Goal: Transaction & Acquisition: Obtain resource

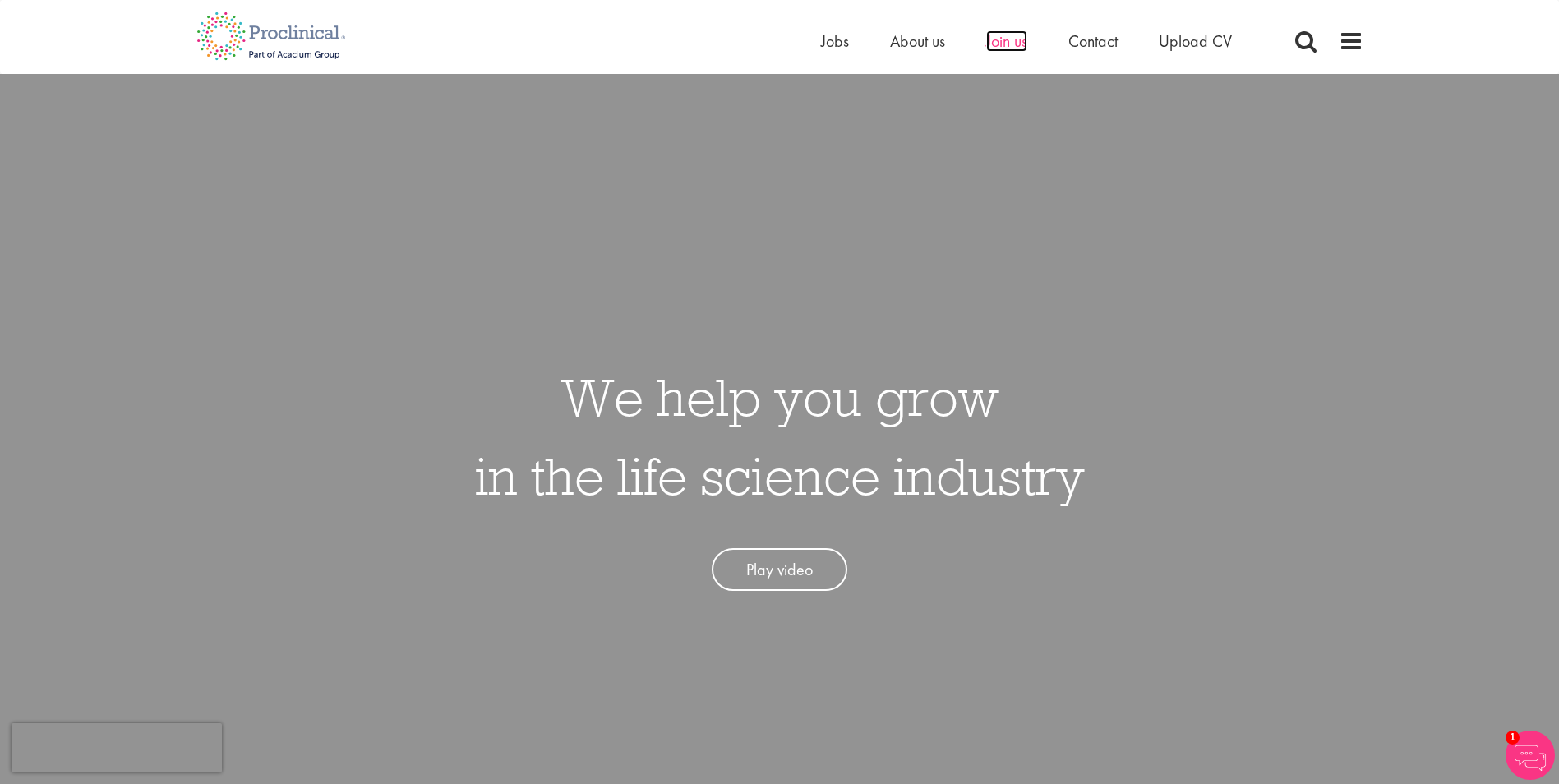
click at [999, 42] on span "Join us" at bounding box center [1007, 40] width 41 height 22
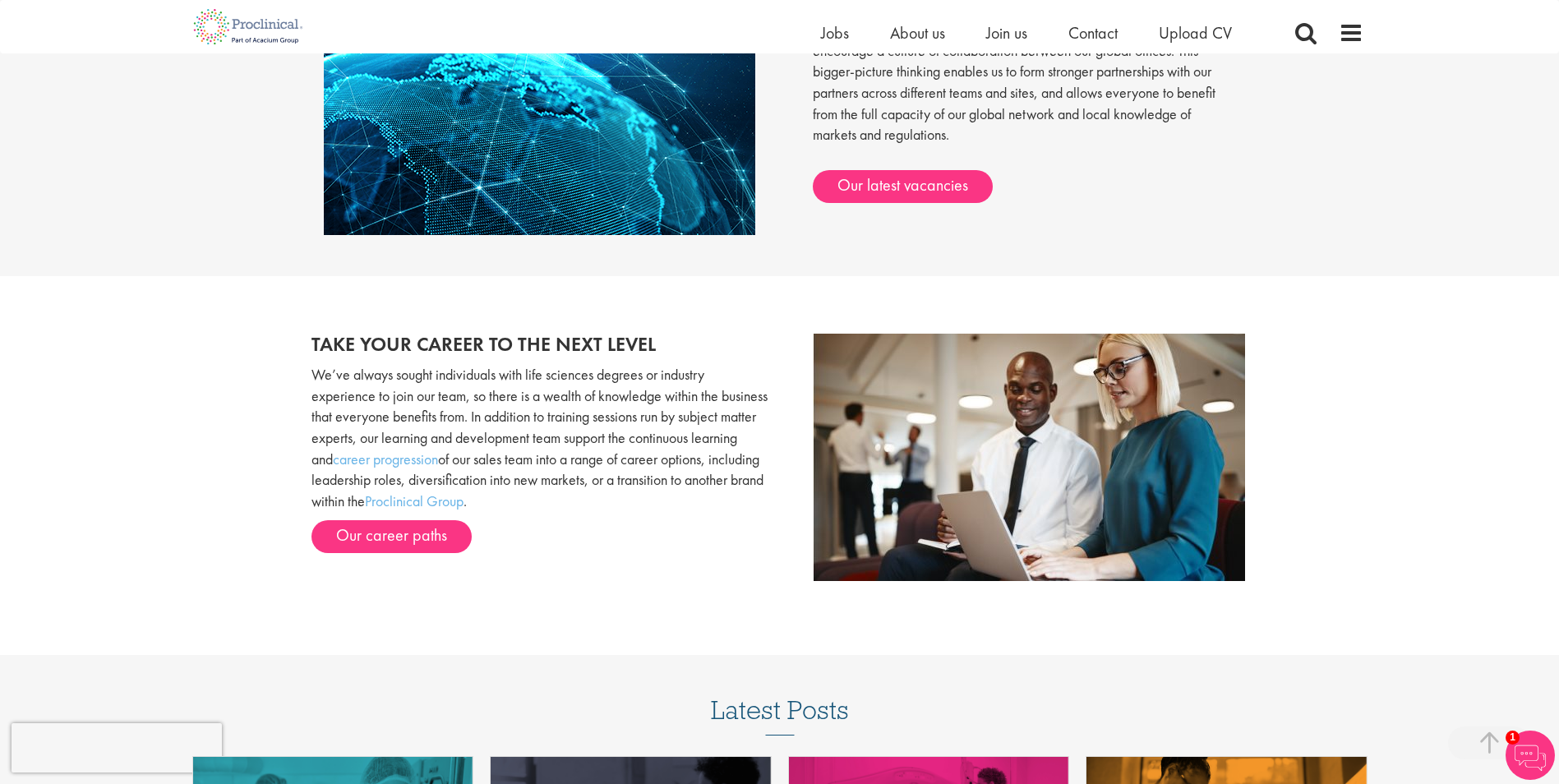
scroll to position [1980, 0]
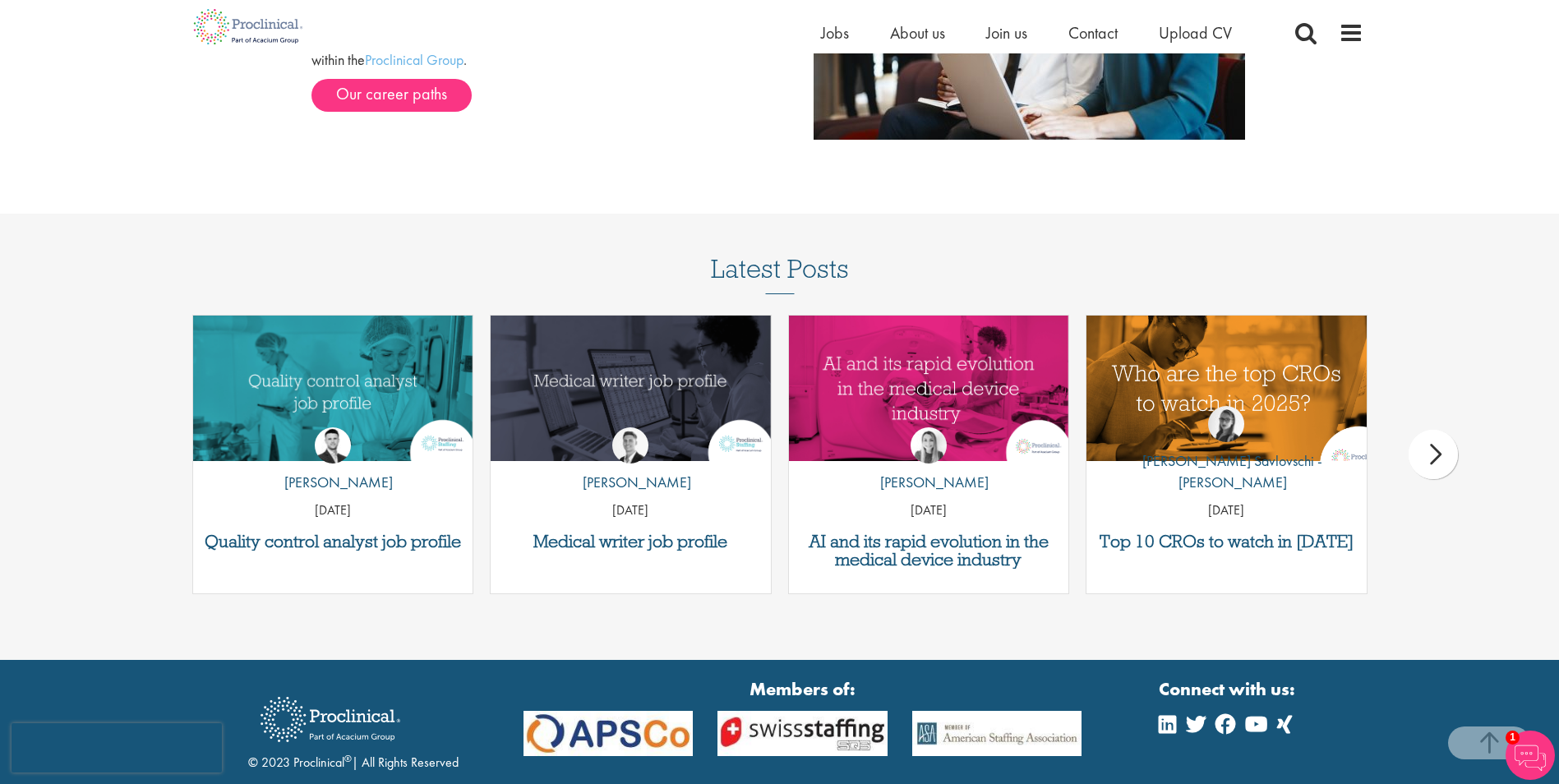
click at [1238, 384] on img "Link to a post" at bounding box center [1226, 389] width 336 height 174
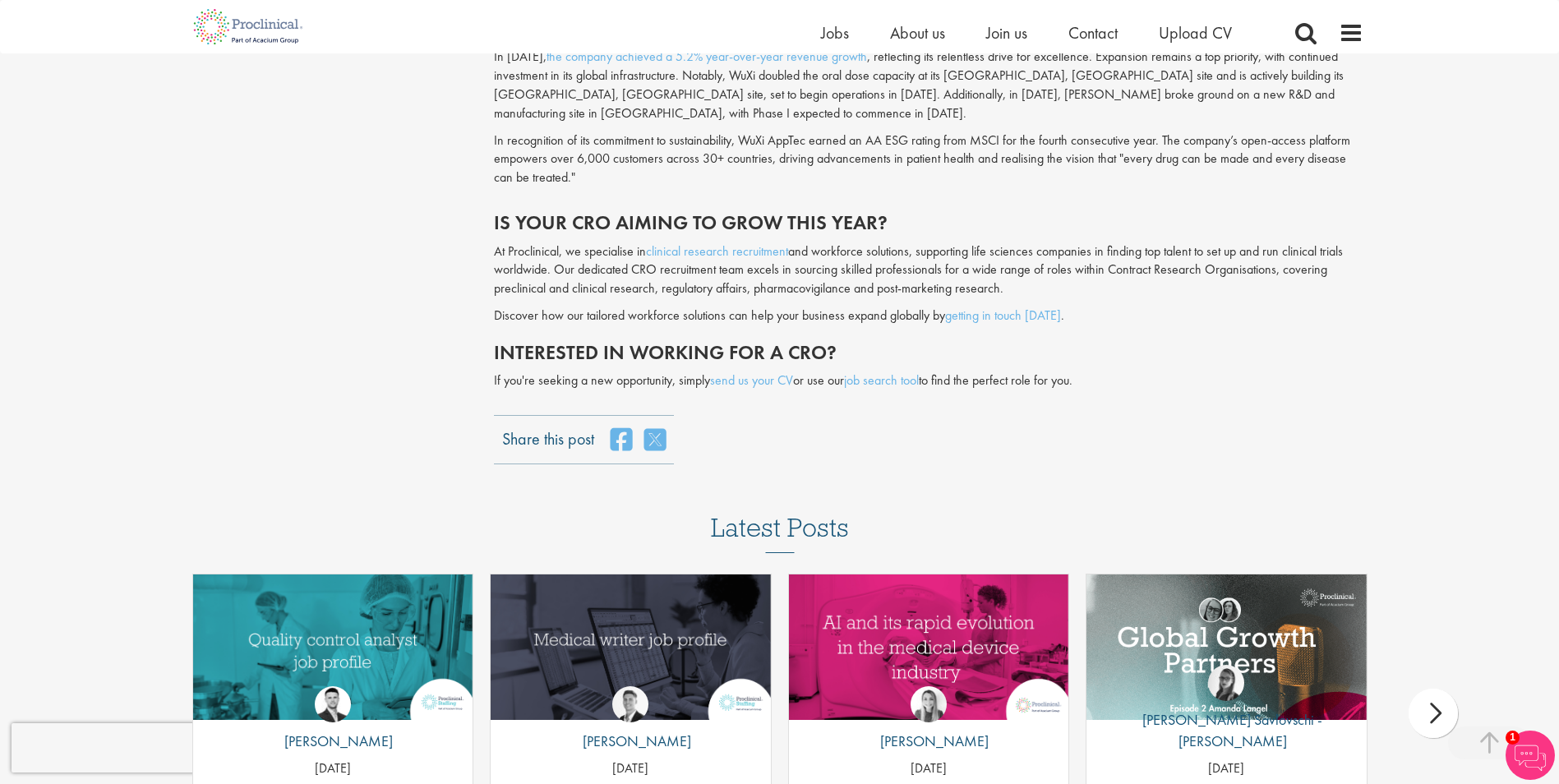
scroll to position [3990, 0]
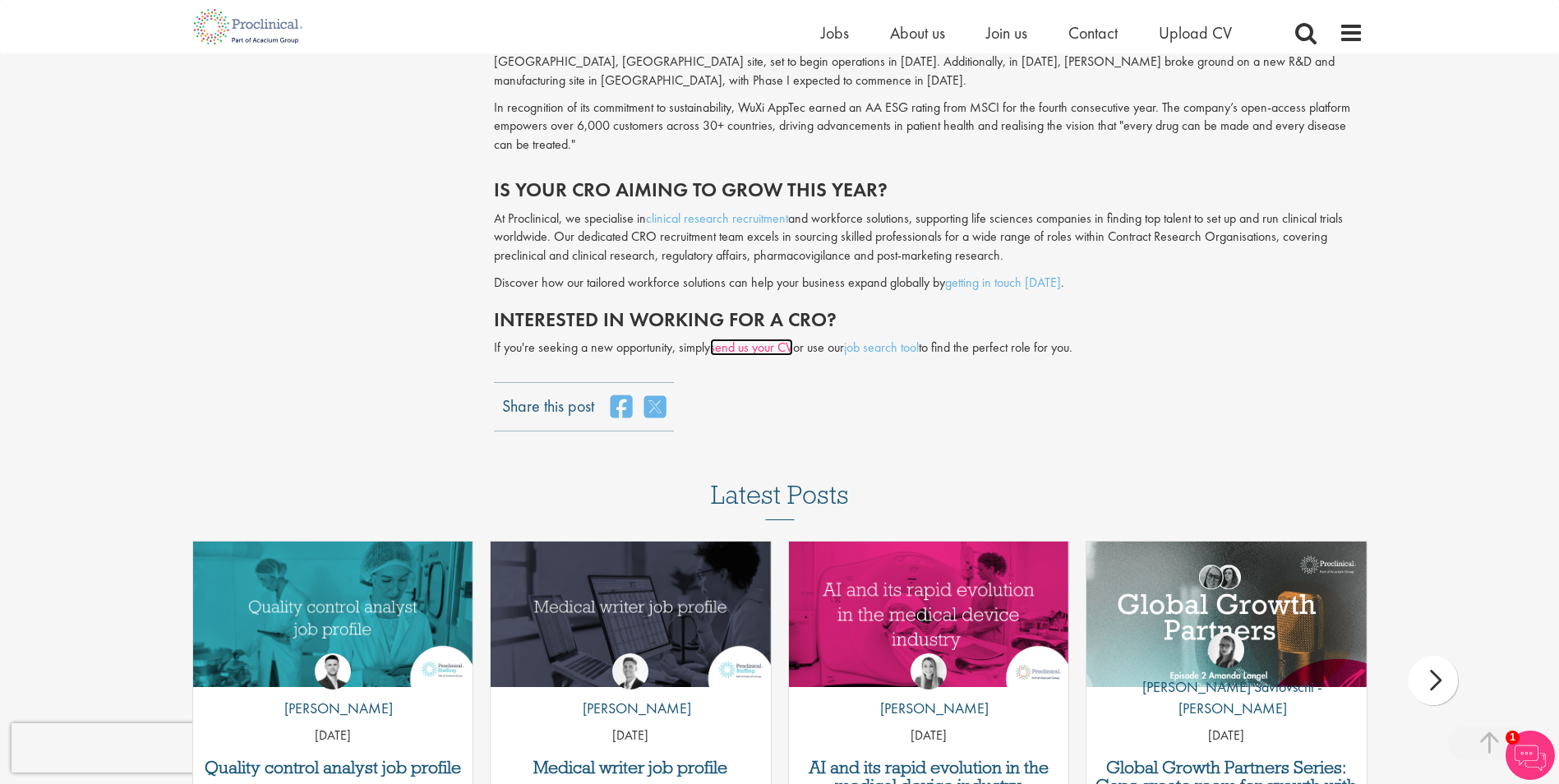
click at [770, 339] on link "send us your CV" at bounding box center [751, 347] width 83 height 17
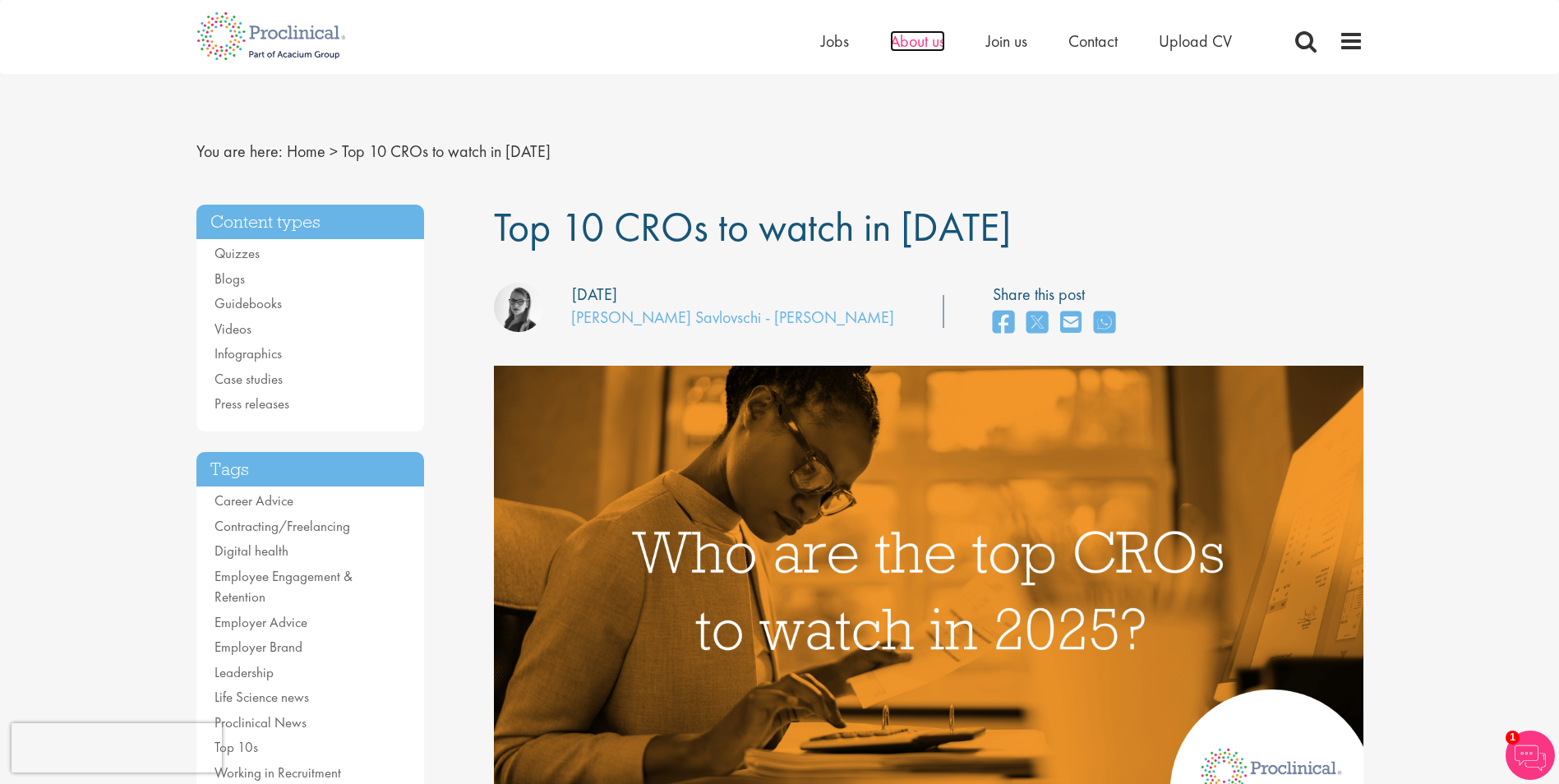
click at [909, 42] on span "About us" at bounding box center [918, 40] width 55 height 22
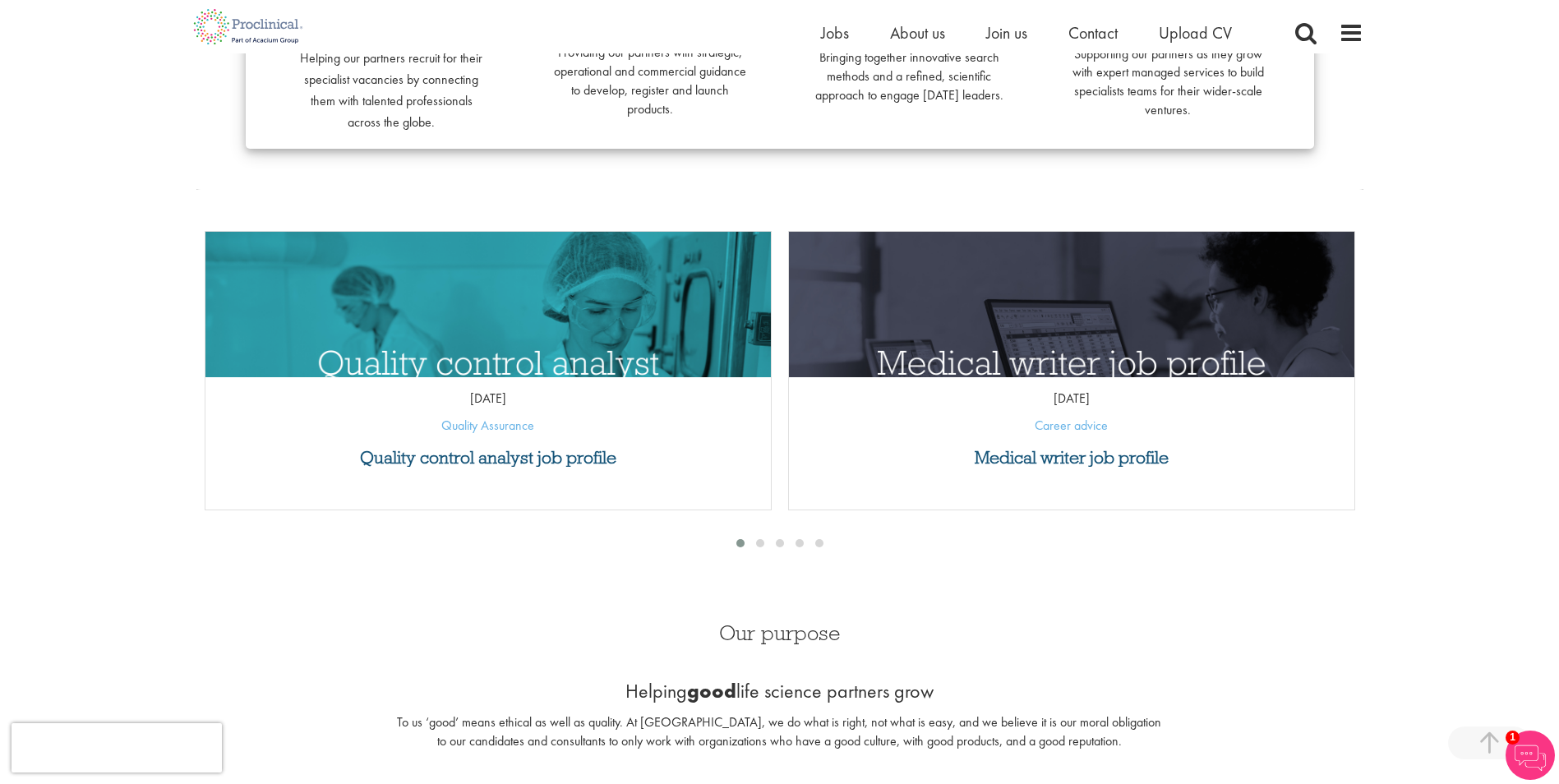
scroll to position [606, 0]
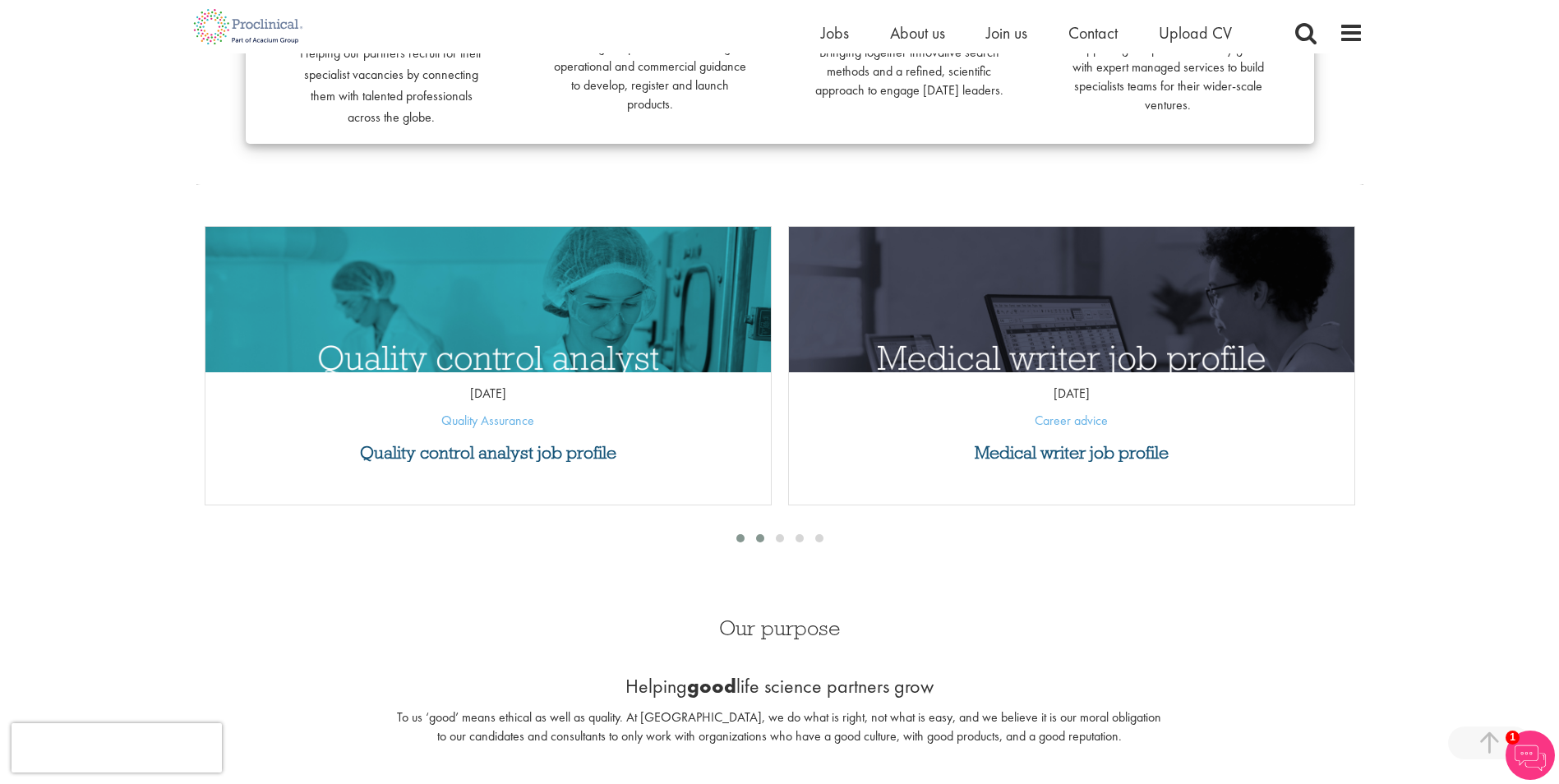
click at [758, 538] on span at bounding box center [760, 538] width 9 height 9
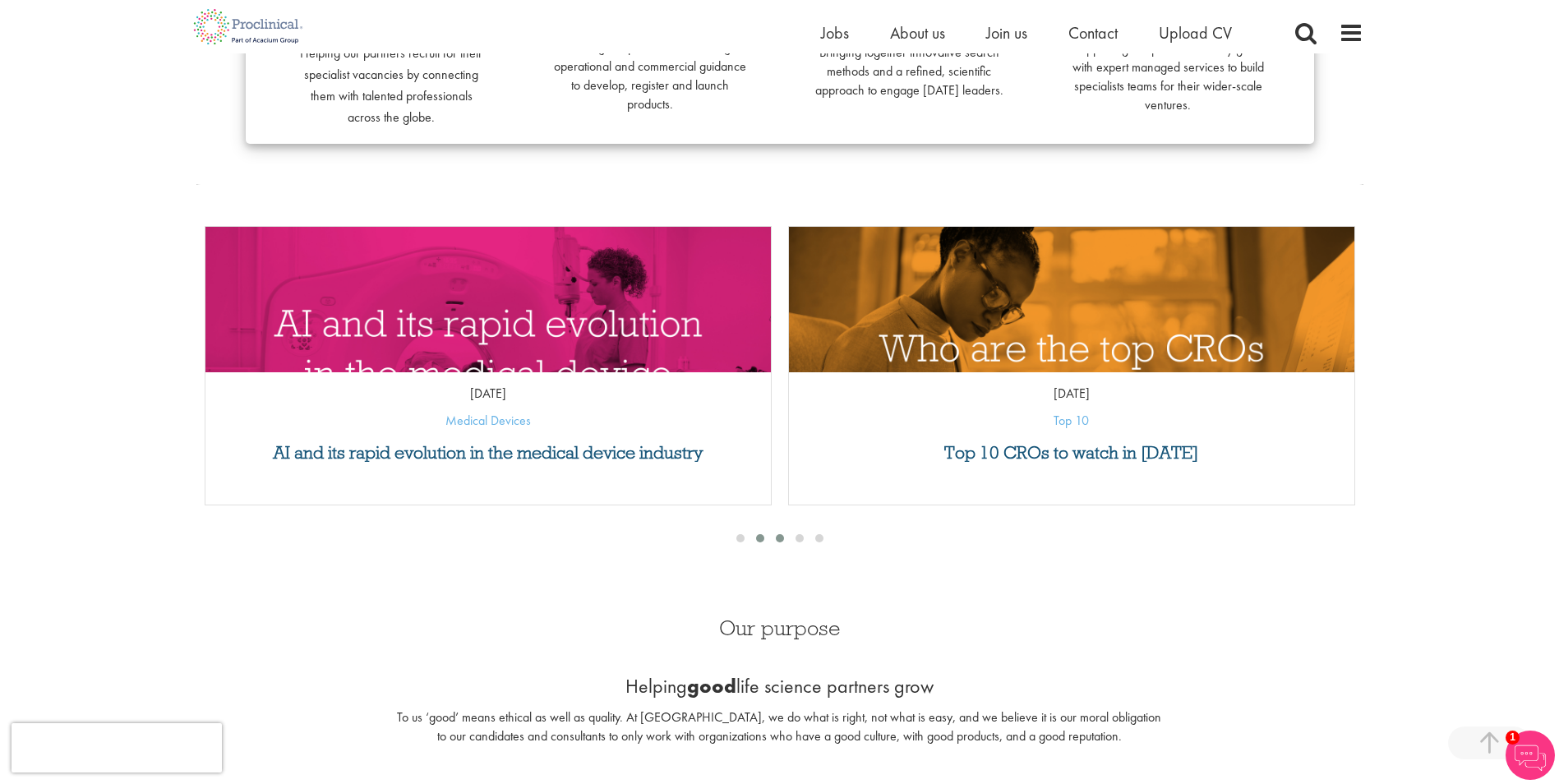
click at [781, 538] on span at bounding box center [780, 538] width 9 height 9
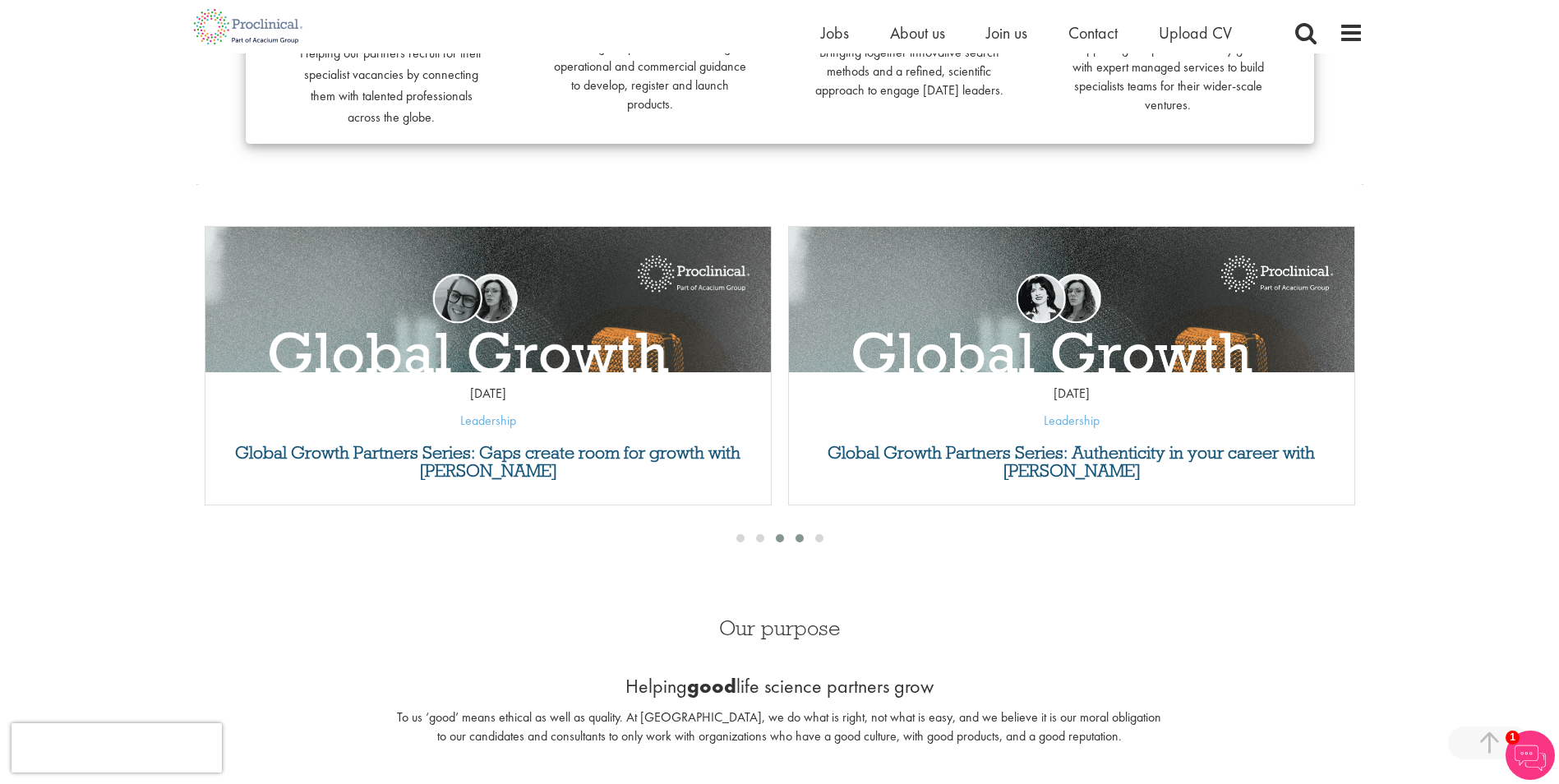
click at [794, 541] on div at bounding box center [799, 538] width 20 height 16
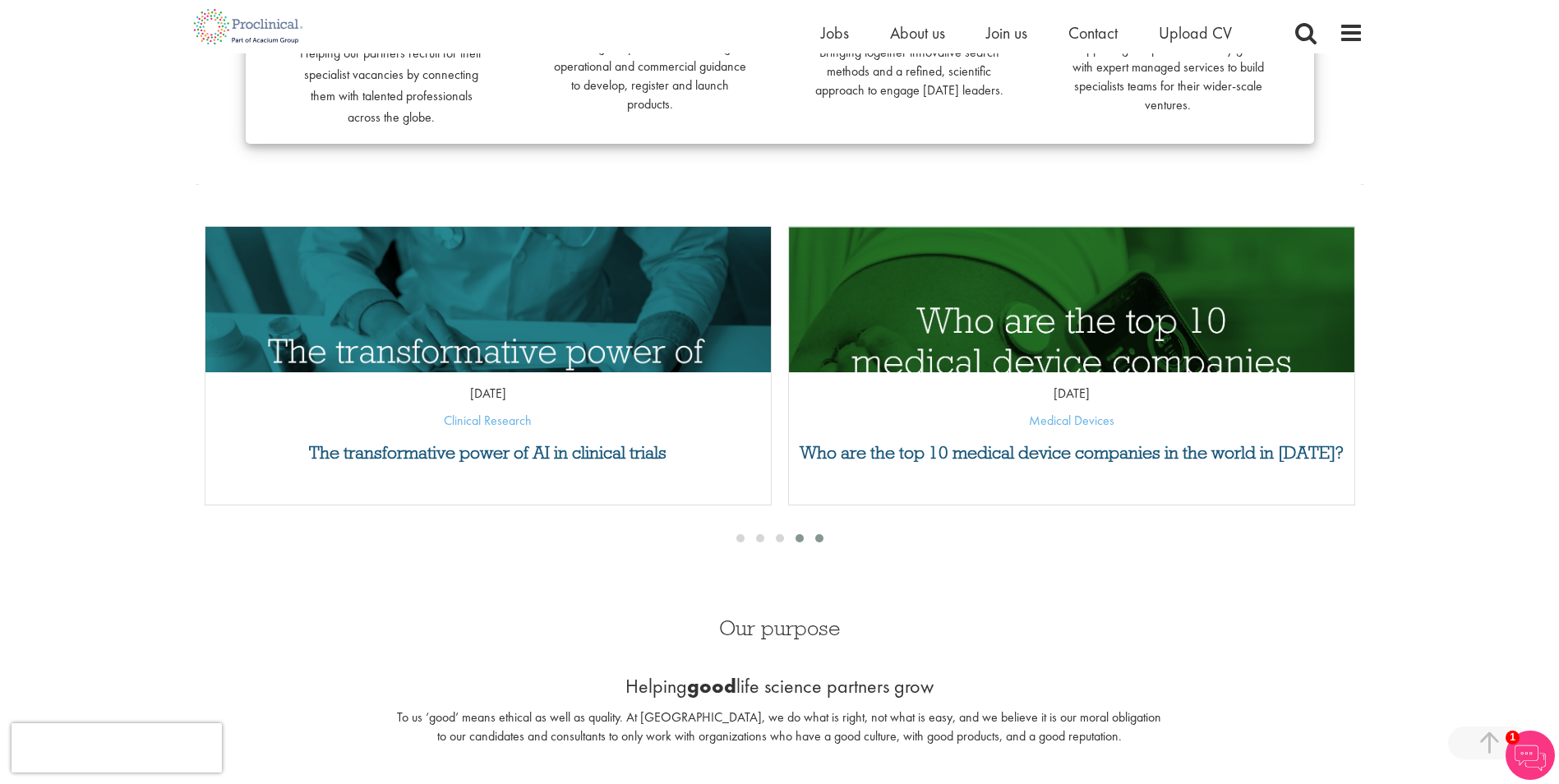
click at [817, 538] on span at bounding box center [820, 538] width 9 height 9
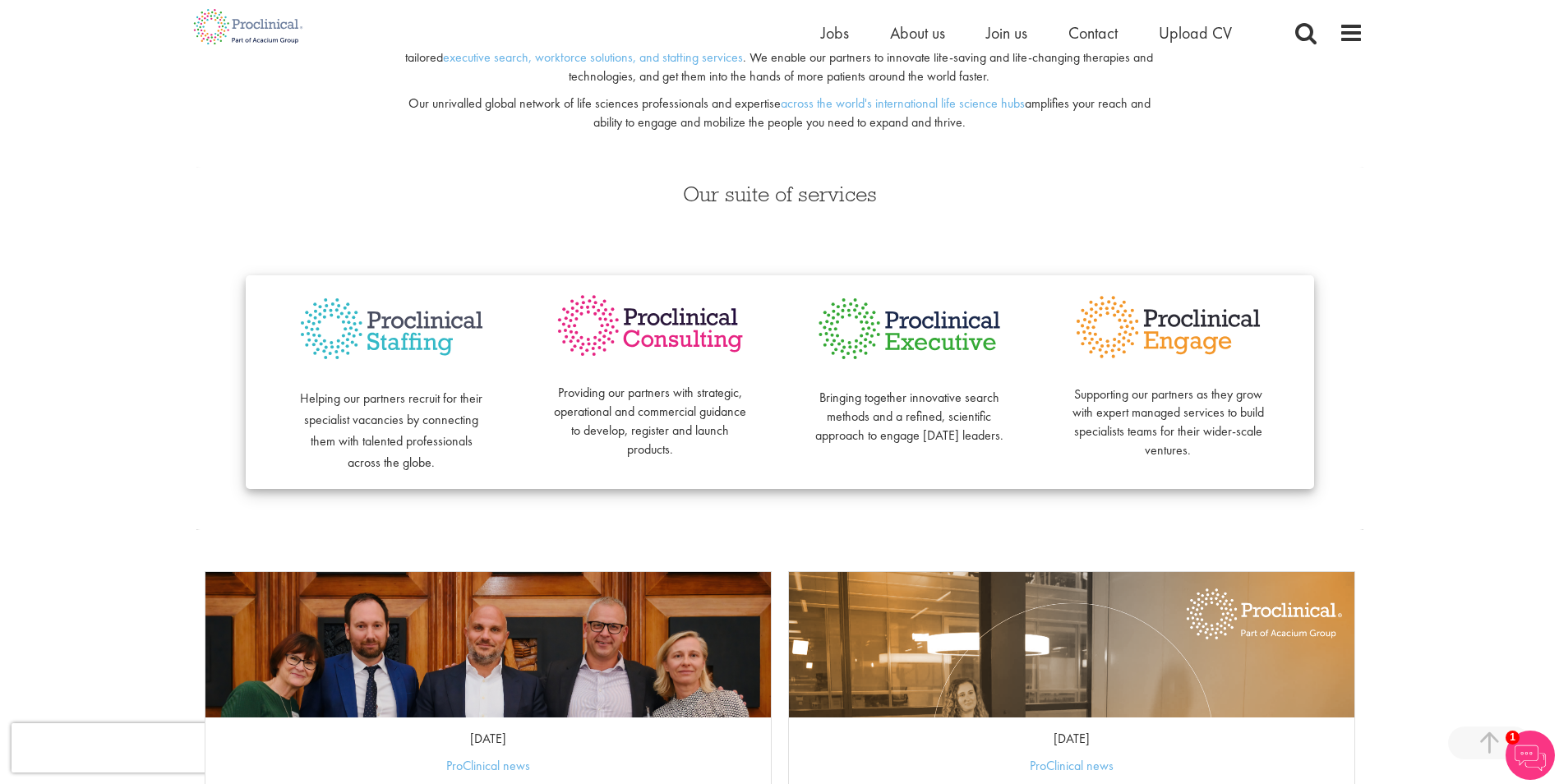
scroll to position [0, 0]
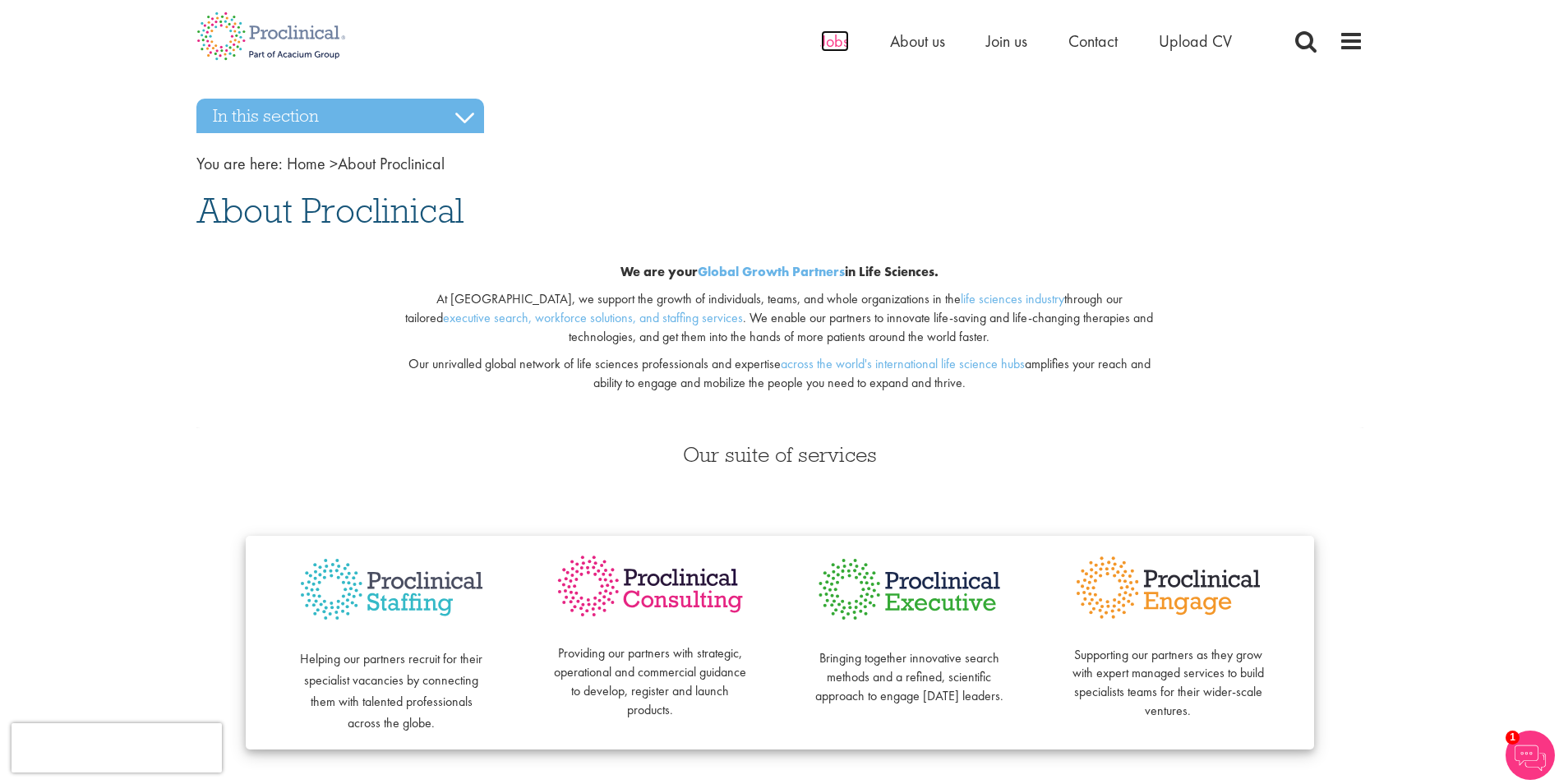
click at [833, 47] on span "Jobs" at bounding box center [835, 40] width 28 height 22
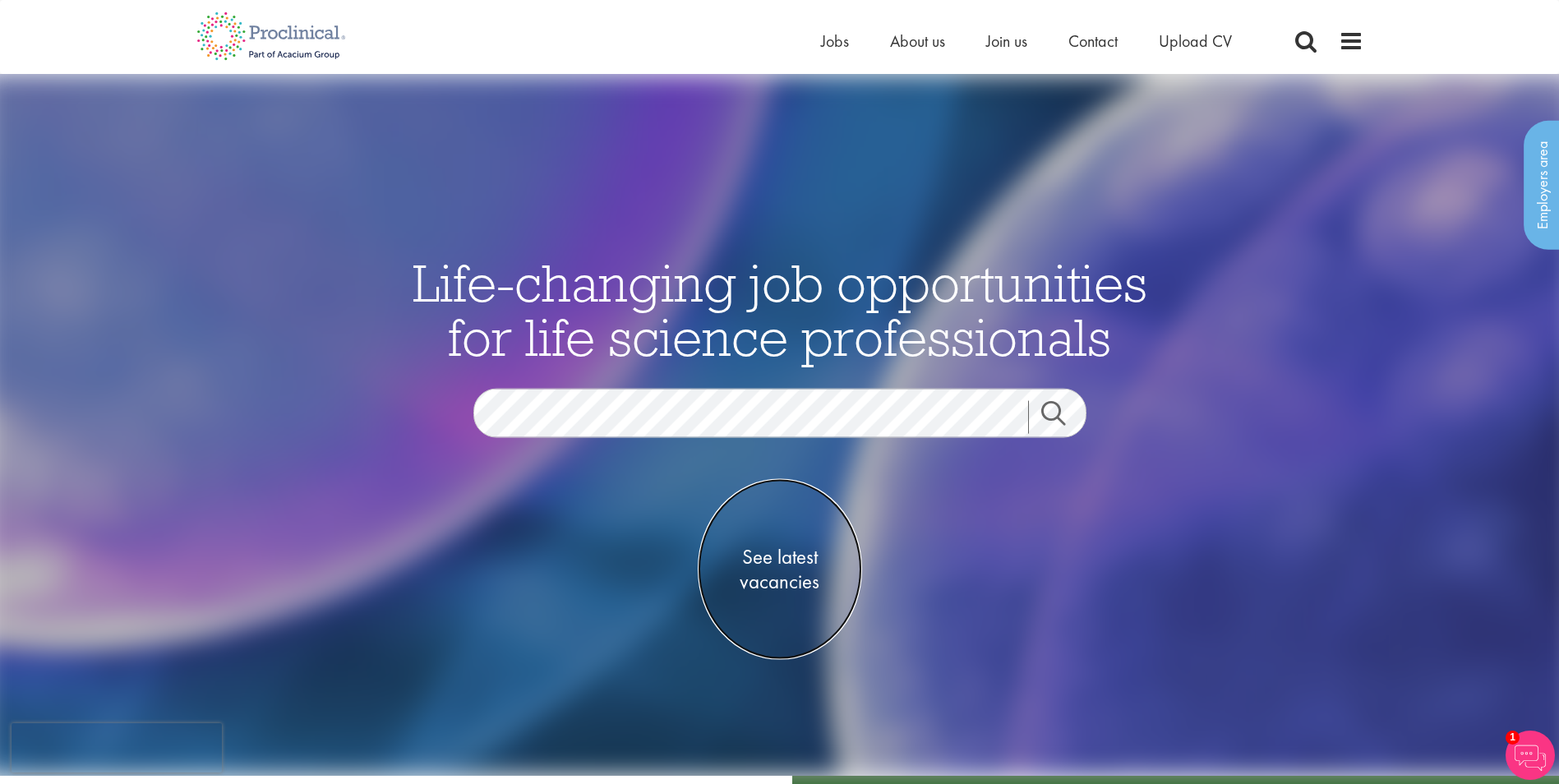
click at [794, 564] on span "See latest vacancies" at bounding box center [779, 568] width 165 height 49
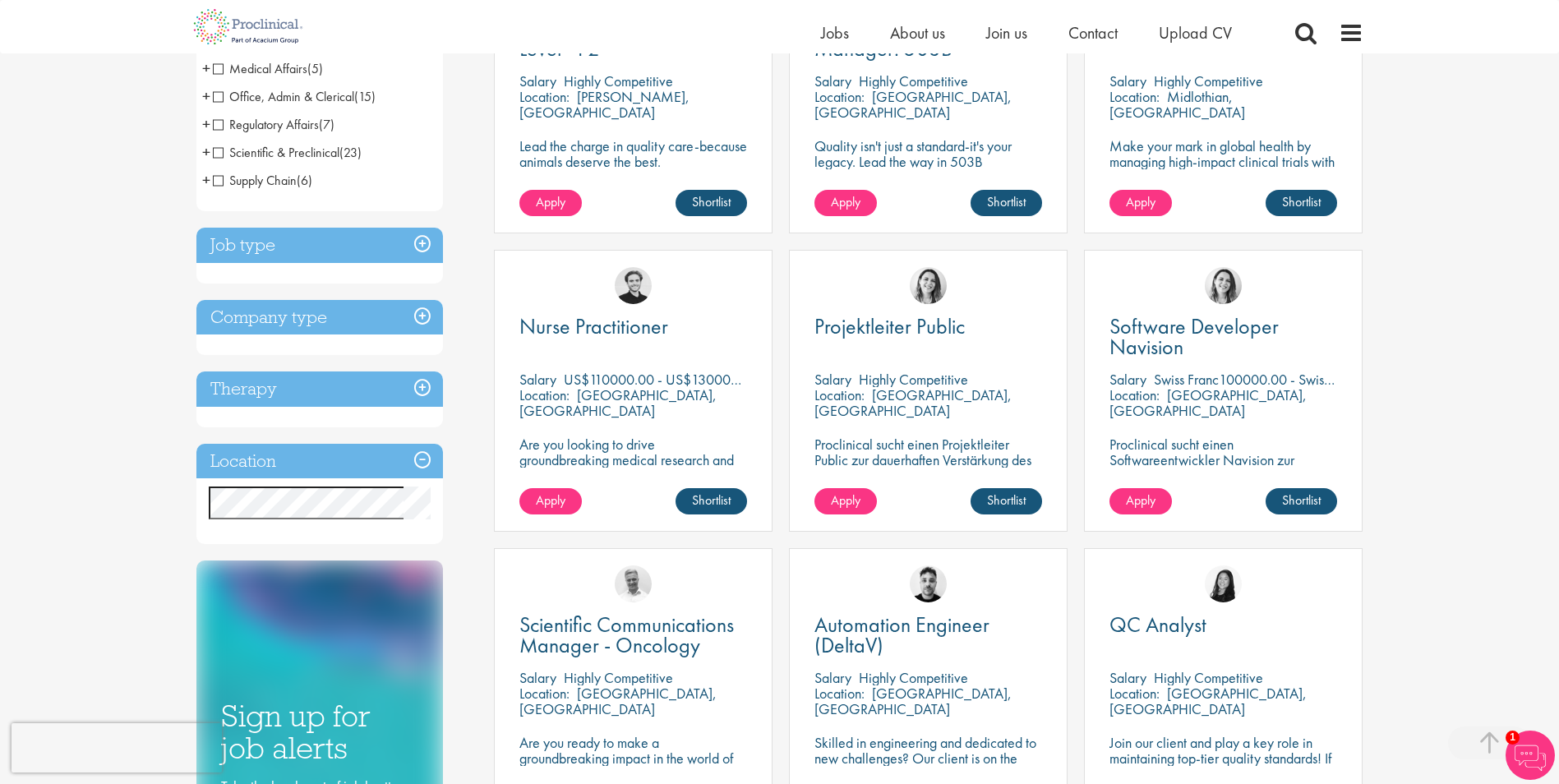
scroll to position [421, 0]
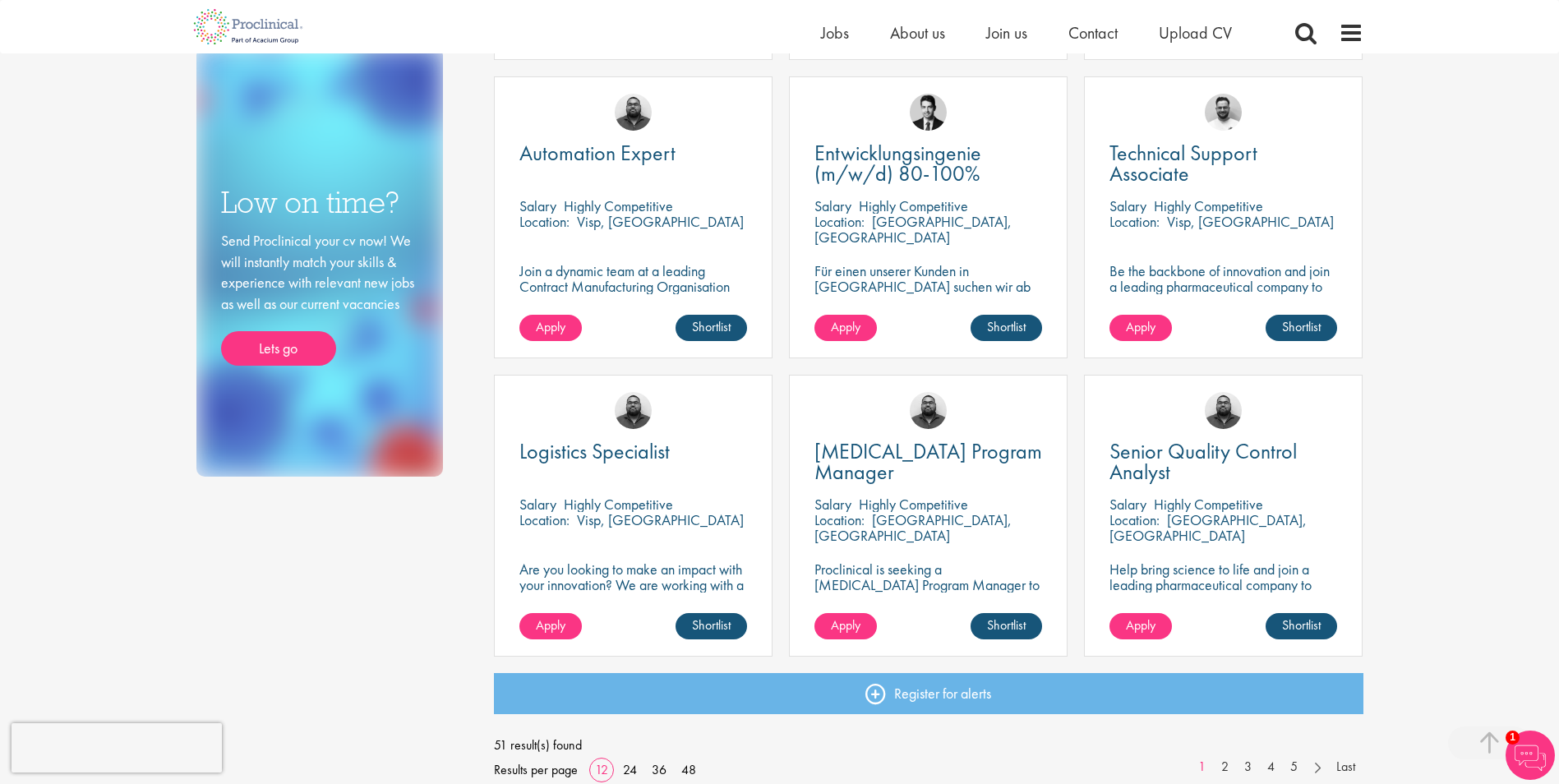
scroll to position [885, 0]
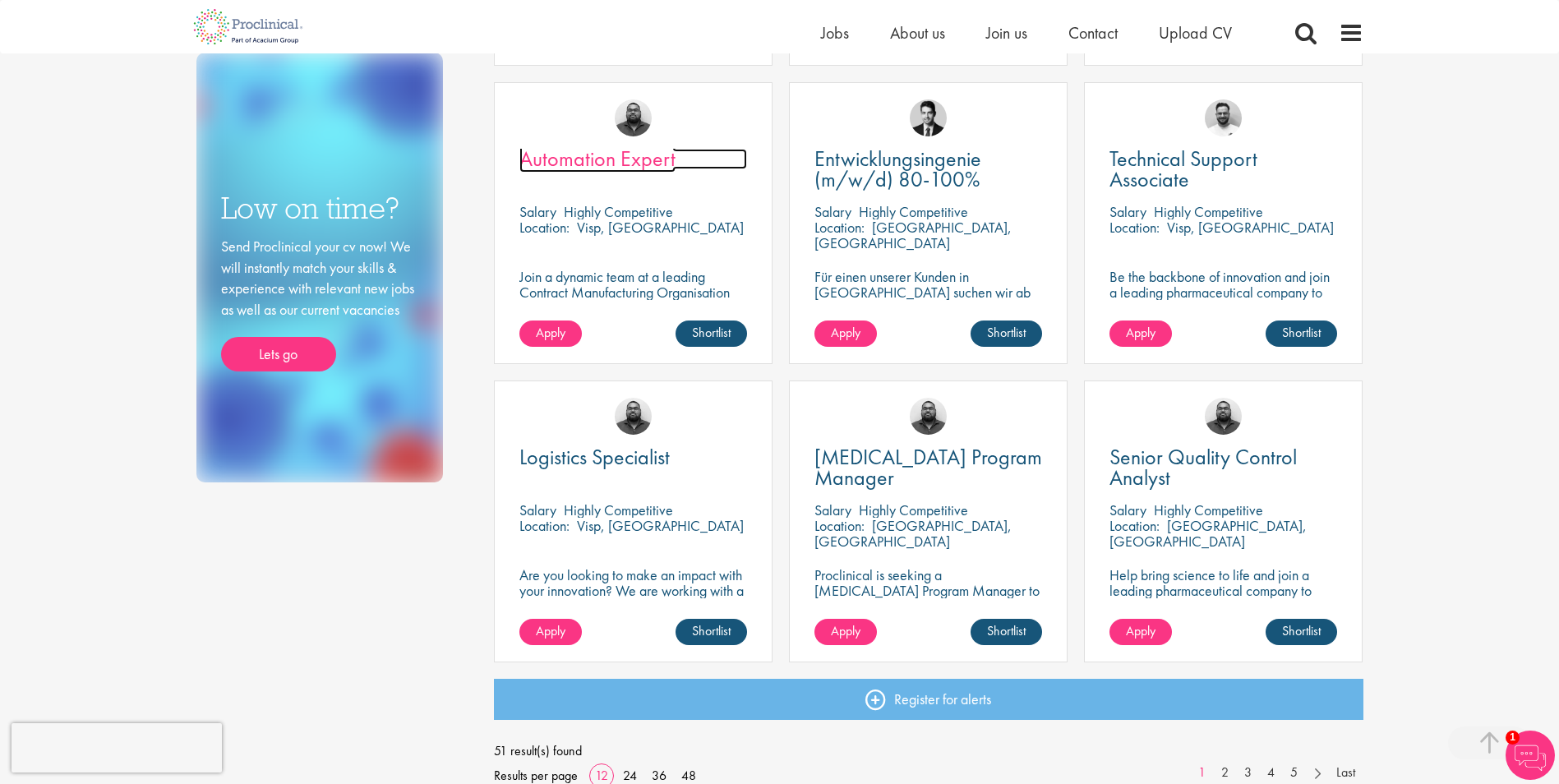
click at [582, 152] on span "Automation Expert" at bounding box center [597, 159] width 156 height 28
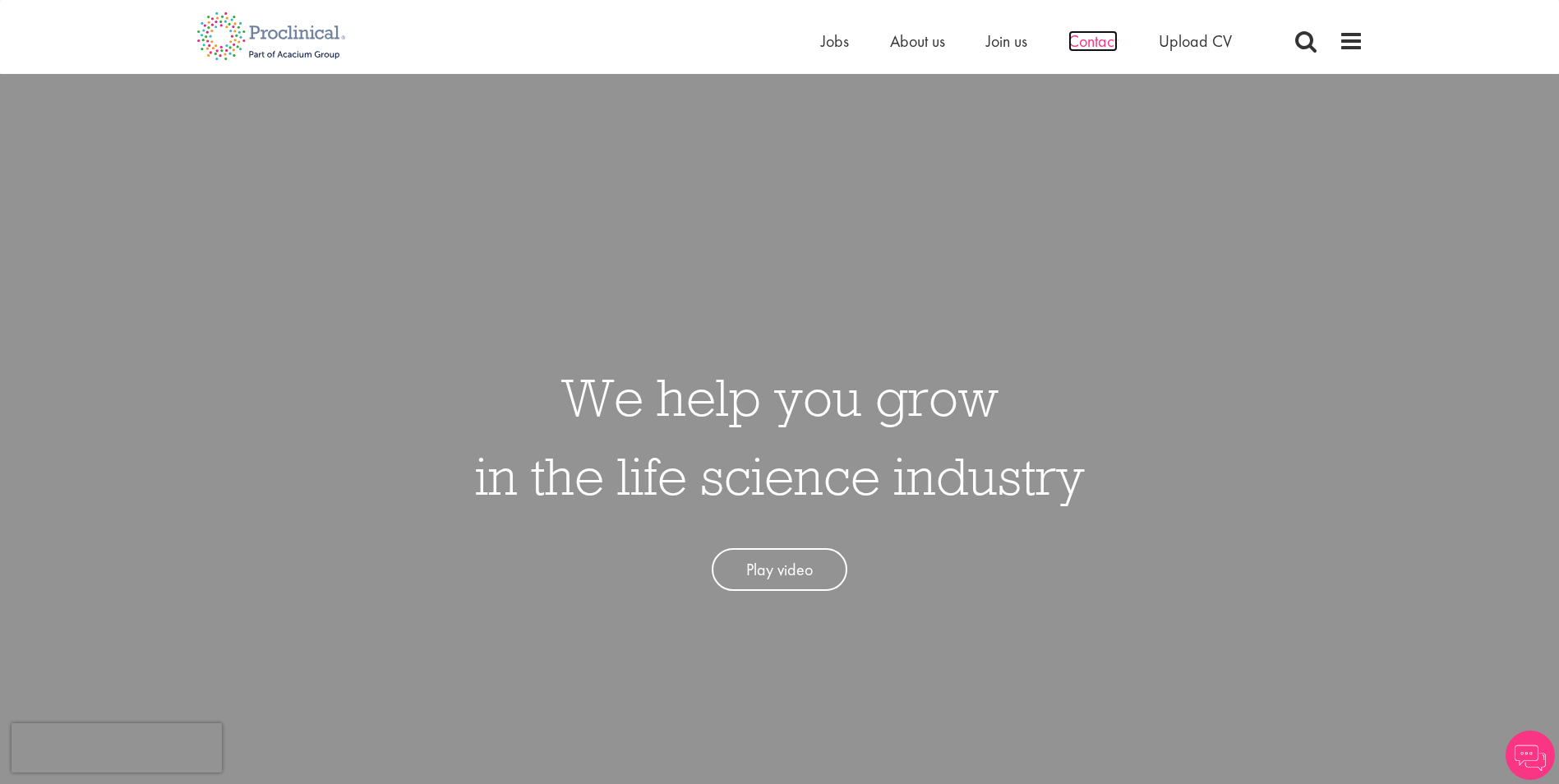
click at [1082, 42] on span "Contact" at bounding box center [1093, 40] width 49 height 22
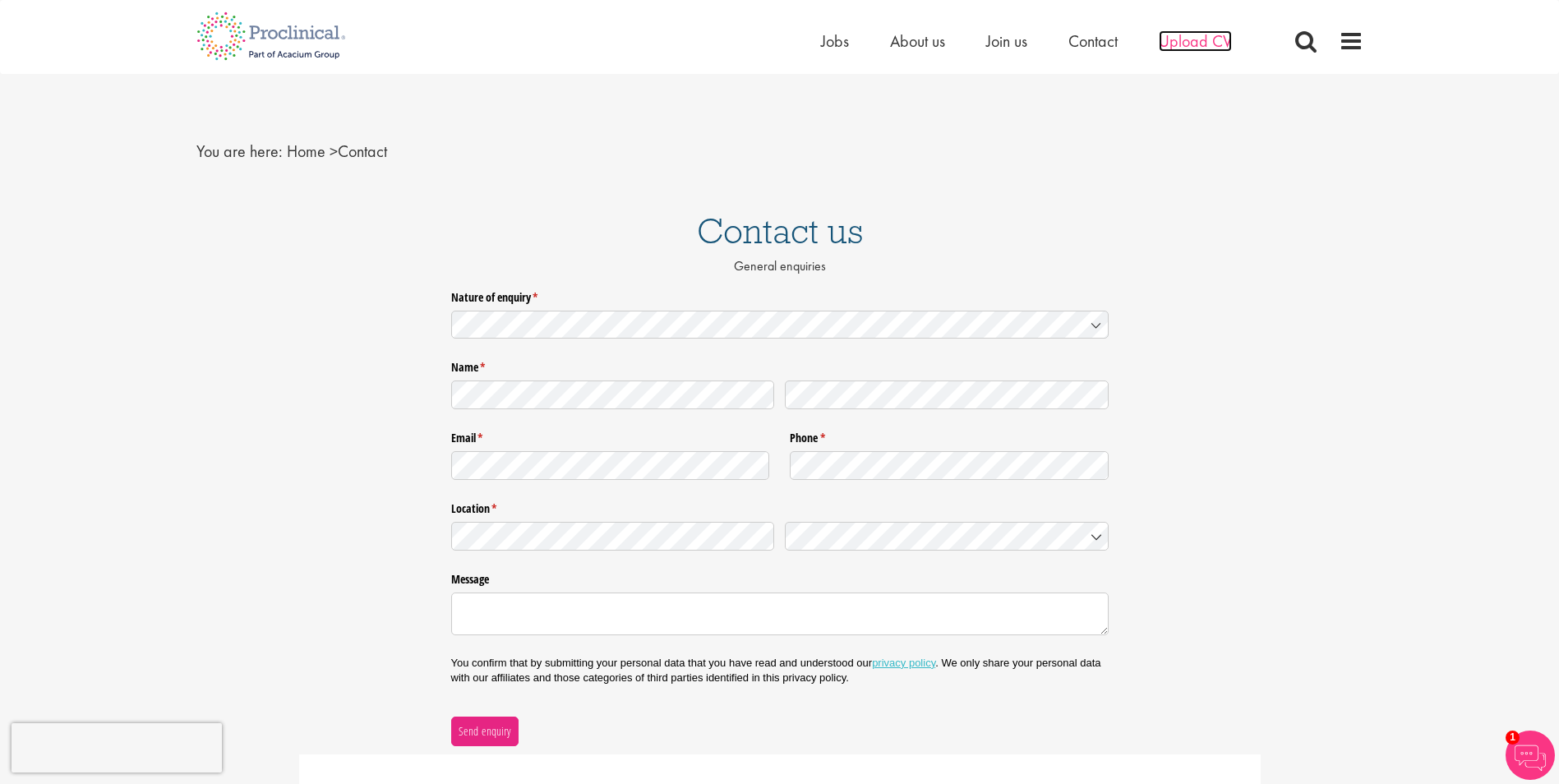
click at [1202, 39] on span "Upload CV" at bounding box center [1194, 40] width 73 height 22
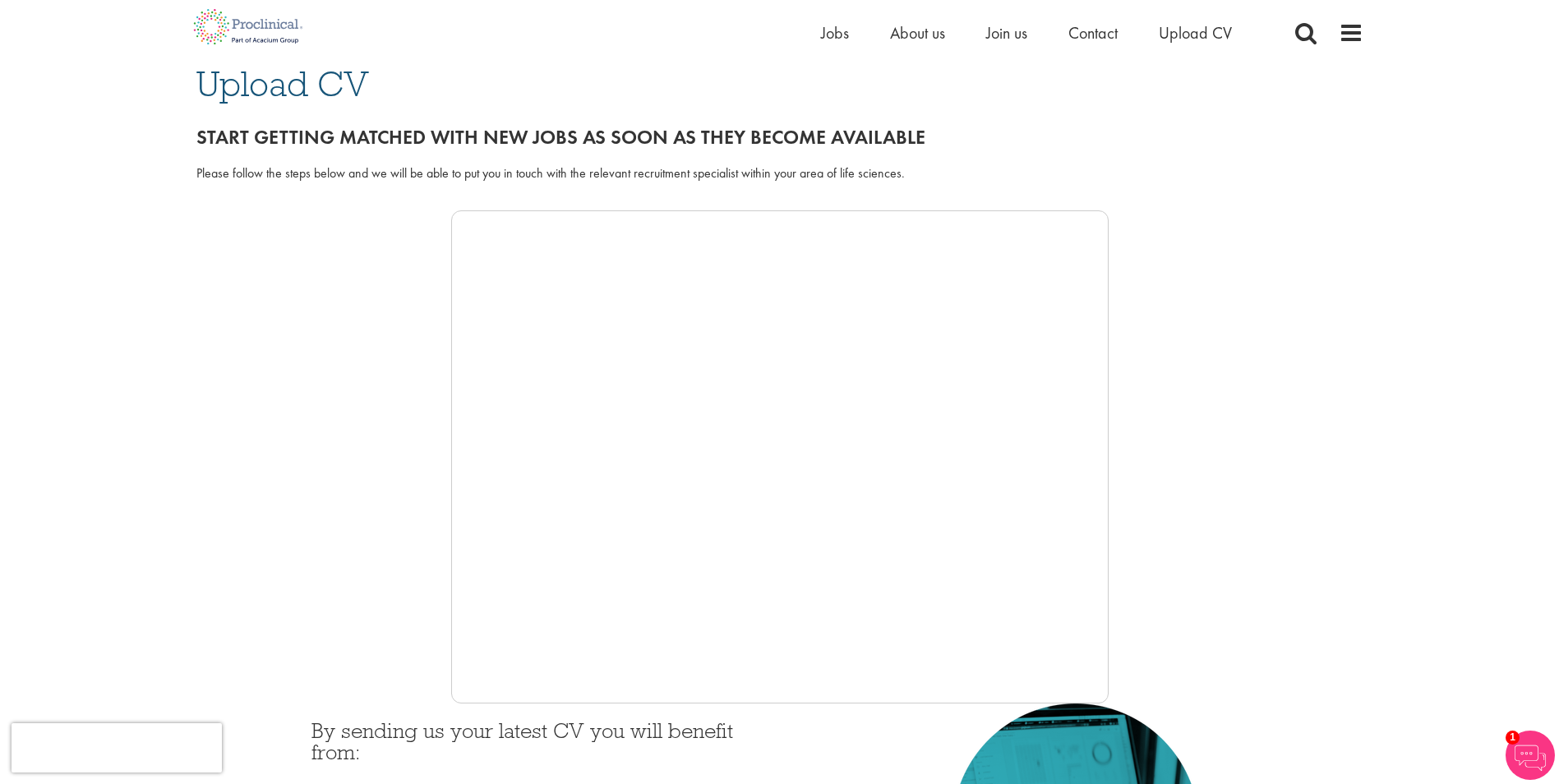
scroll to position [124, 0]
click at [1521, 746] on img at bounding box center [1530, 755] width 49 height 49
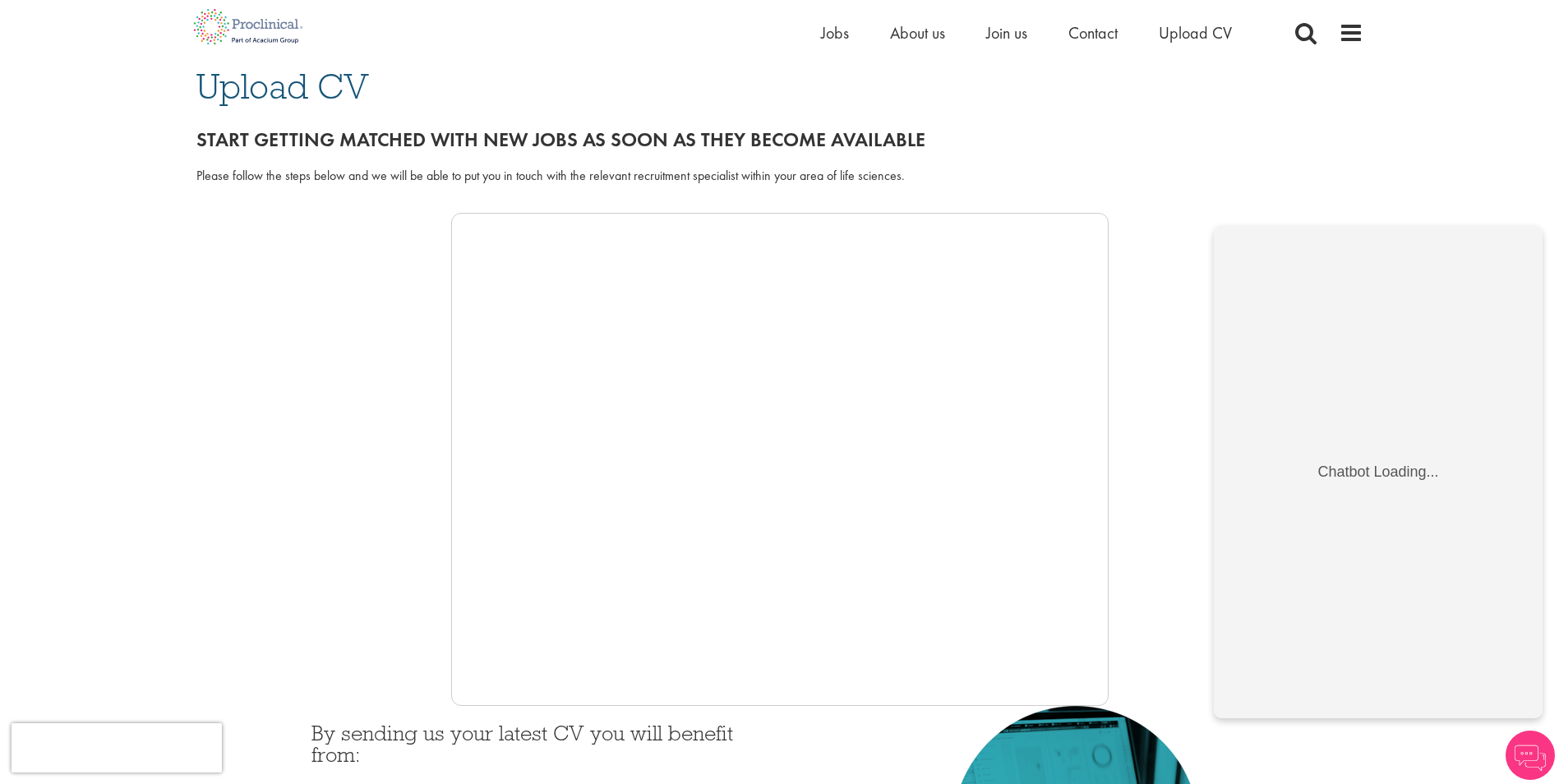
click at [1221, 190] on div "Please follow the steps below and we will be able to put you in touch with the …" at bounding box center [780, 185] width 1192 height 54
click at [1527, 766] on img at bounding box center [1530, 755] width 49 height 49
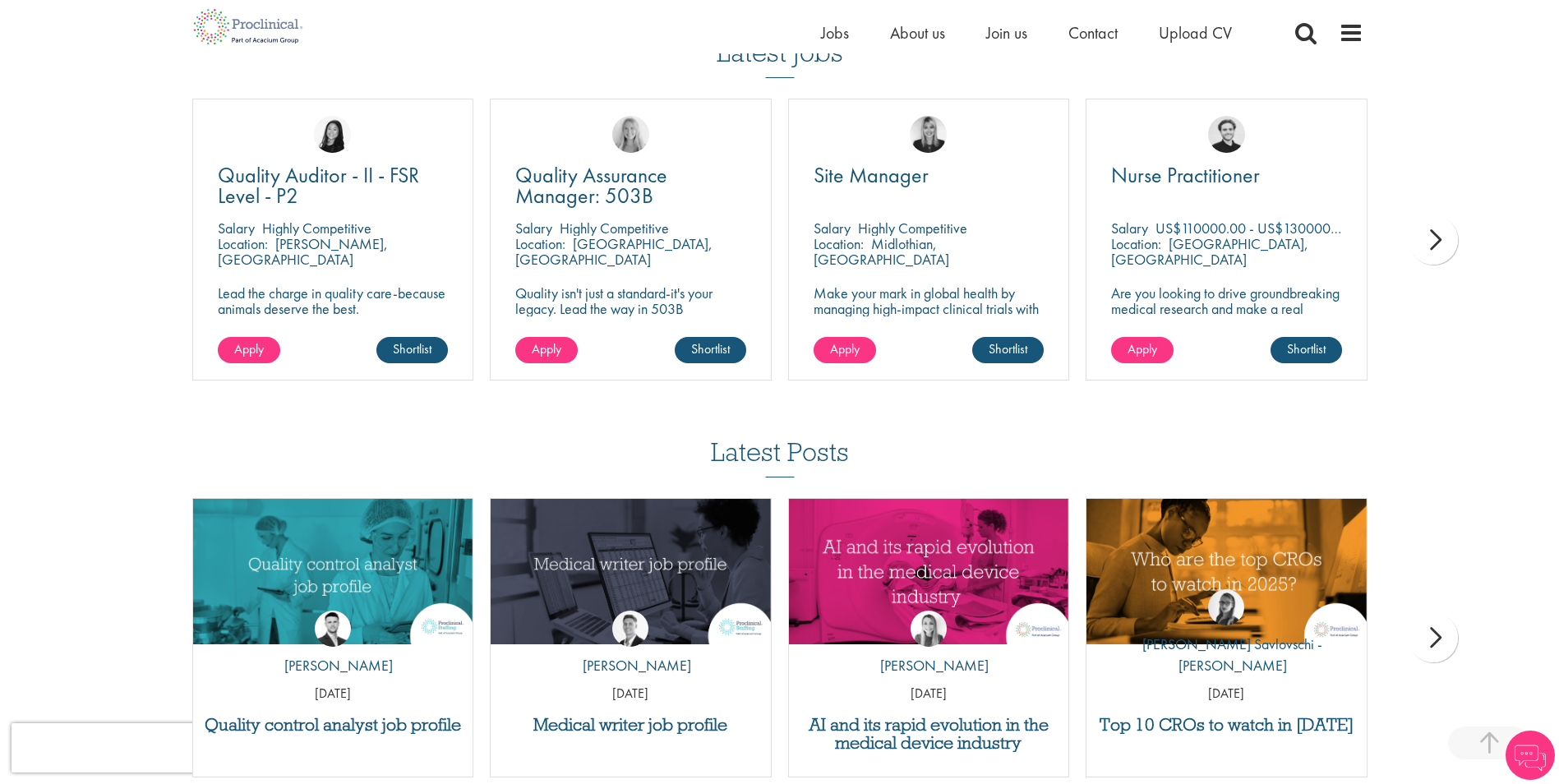
scroll to position [1344, 0]
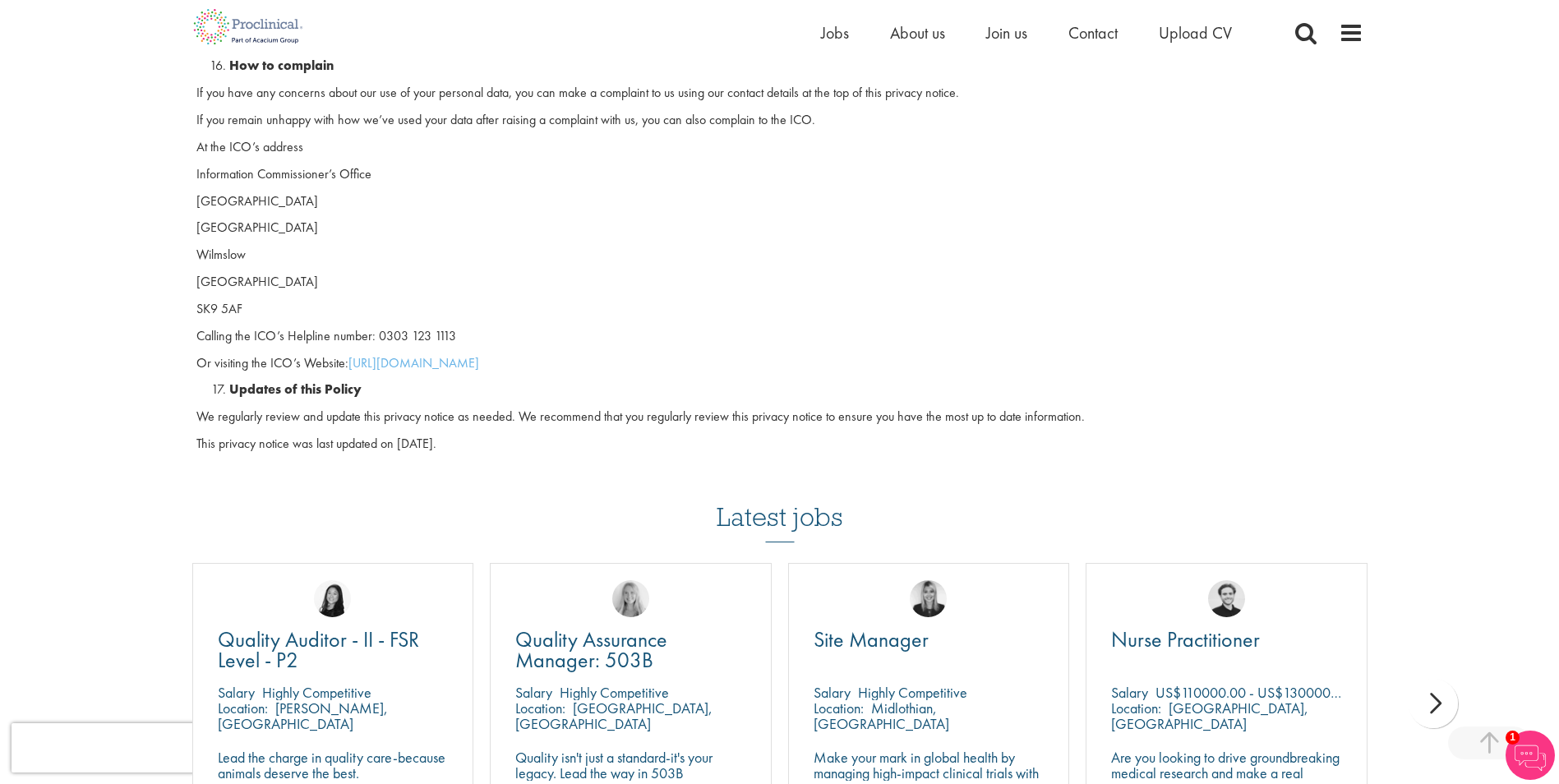
scroll to position [4337, 0]
